Goal: Navigation & Orientation: Find specific page/section

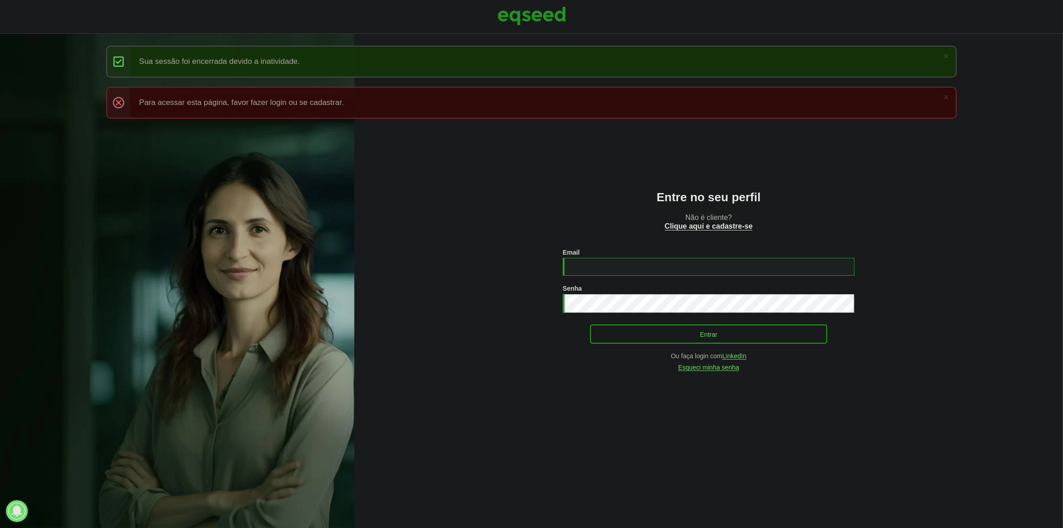
type input "**********"
click at [660, 331] on button "Entrar" at bounding box center [708, 333] width 237 height 17
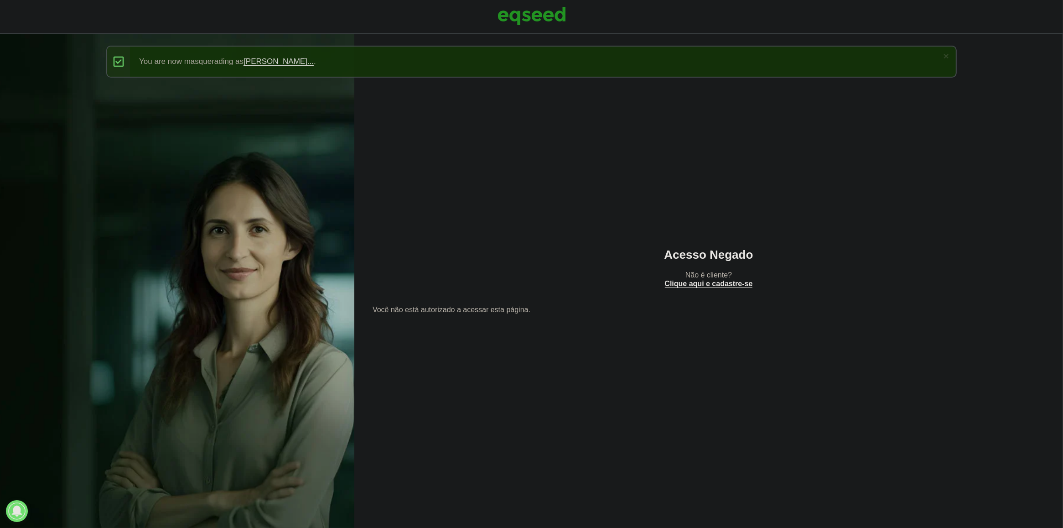
click at [495, 12] on div at bounding box center [531, 17] width 1063 height 34
click at [513, 7] on img at bounding box center [531, 16] width 68 height 23
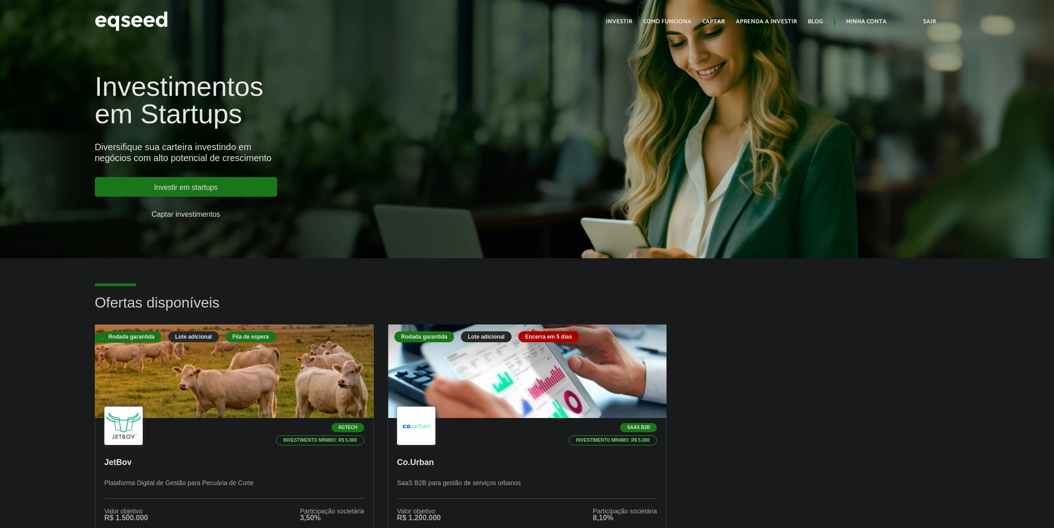
click at [857, 19] on link "Minha conta" at bounding box center [866, 22] width 41 height 6
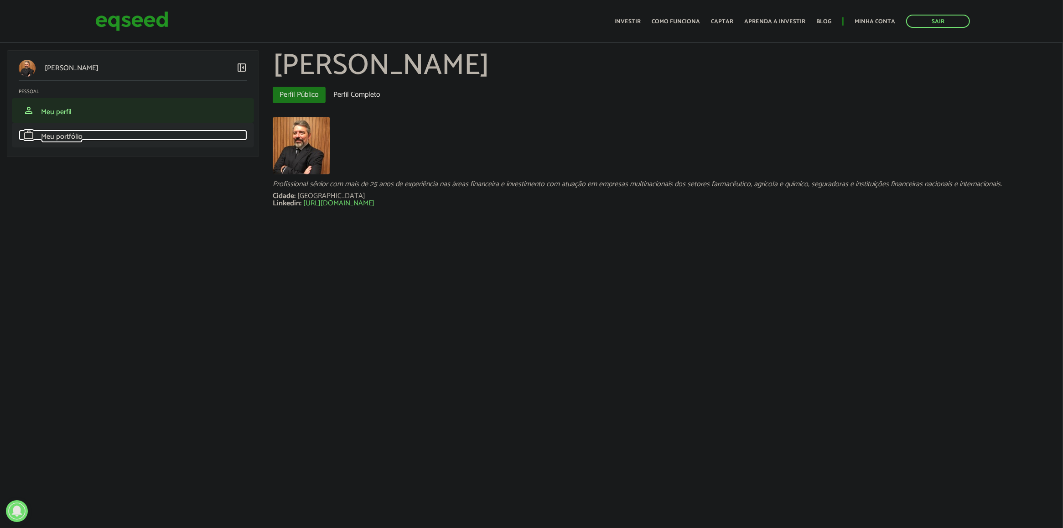
click at [160, 133] on link "work Meu portfólio" at bounding box center [133, 134] width 228 height 11
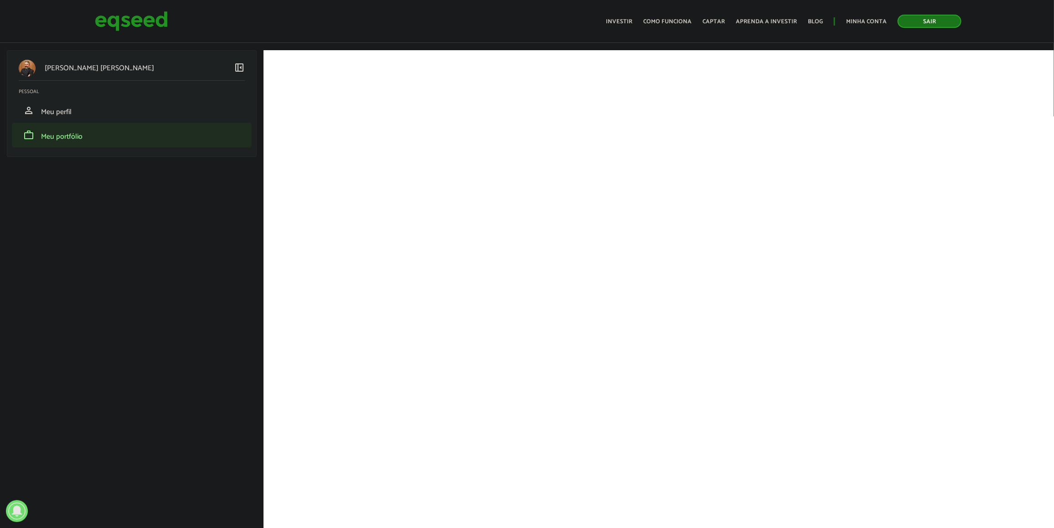
click at [913, 19] on link "Sair" at bounding box center [930, 21] width 64 height 13
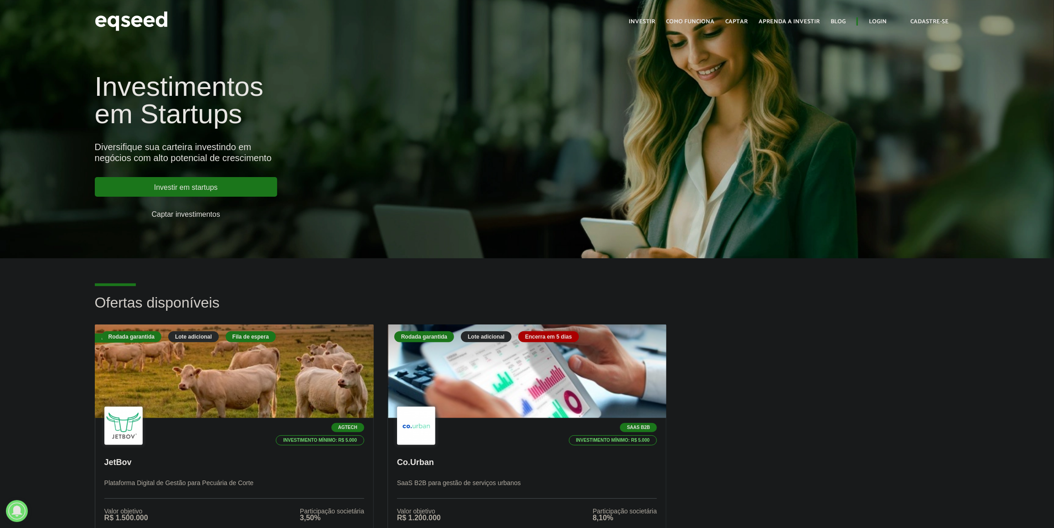
click at [888, 21] on ul "Início Investir Como funciona Captar Aprenda a investir Blog Login Cadastre-se" at bounding box center [795, 21] width 342 height 11
click at [884, 19] on link "Login" at bounding box center [878, 22] width 18 height 6
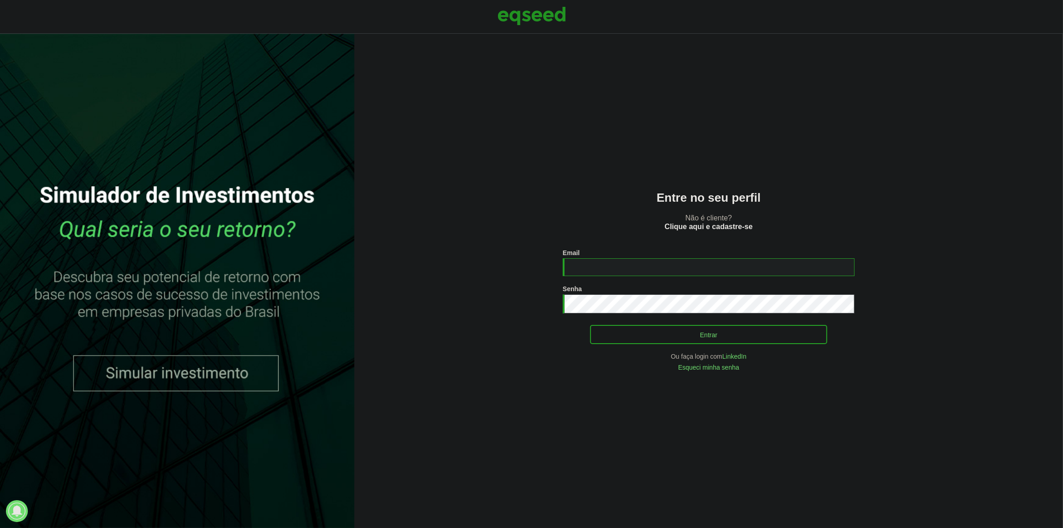
type input "**********"
click at [691, 336] on button "Entrar" at bounding box center [708, 334] width 237 height 17
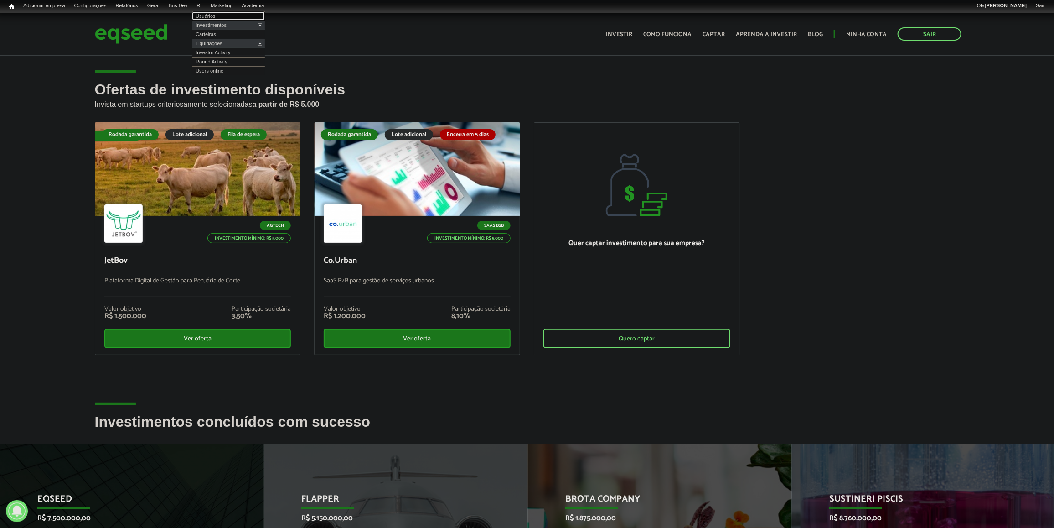
click at [212, 15] on link "Usuários" at bounding box center [228, 15] width 73 height 9
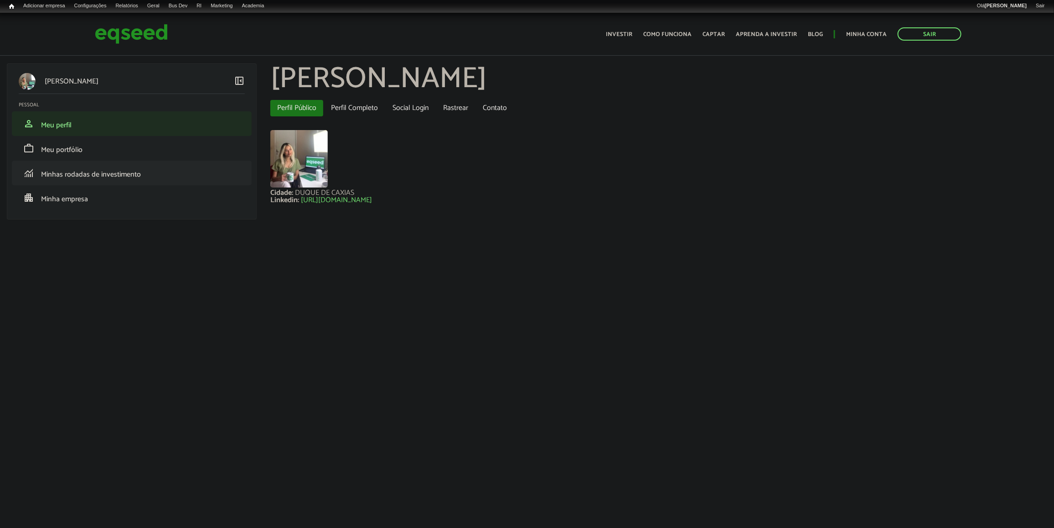
click at [128, 162] on li "monitoring Minhas rodadas de investimento" at bounding box center [132, 172] width 240 height 25
click at [126, 147] on link "work Meu portfólio" at bounding box center [132, 148] width 226 height 11
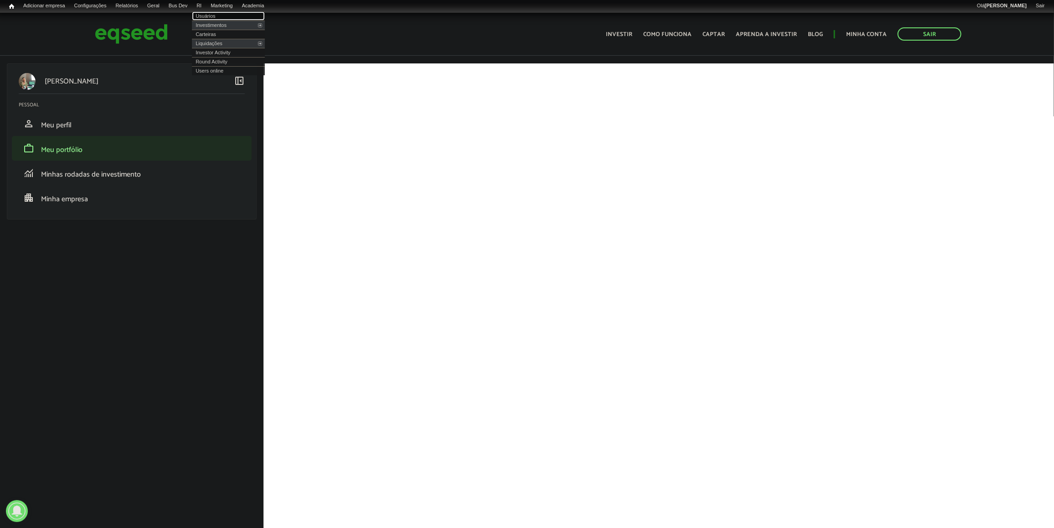
click at [217, 15] on link "Usuários" at bounding box center [228, 15] width 73 height 9
